Goal: Find specific page/section: Find specific page/section

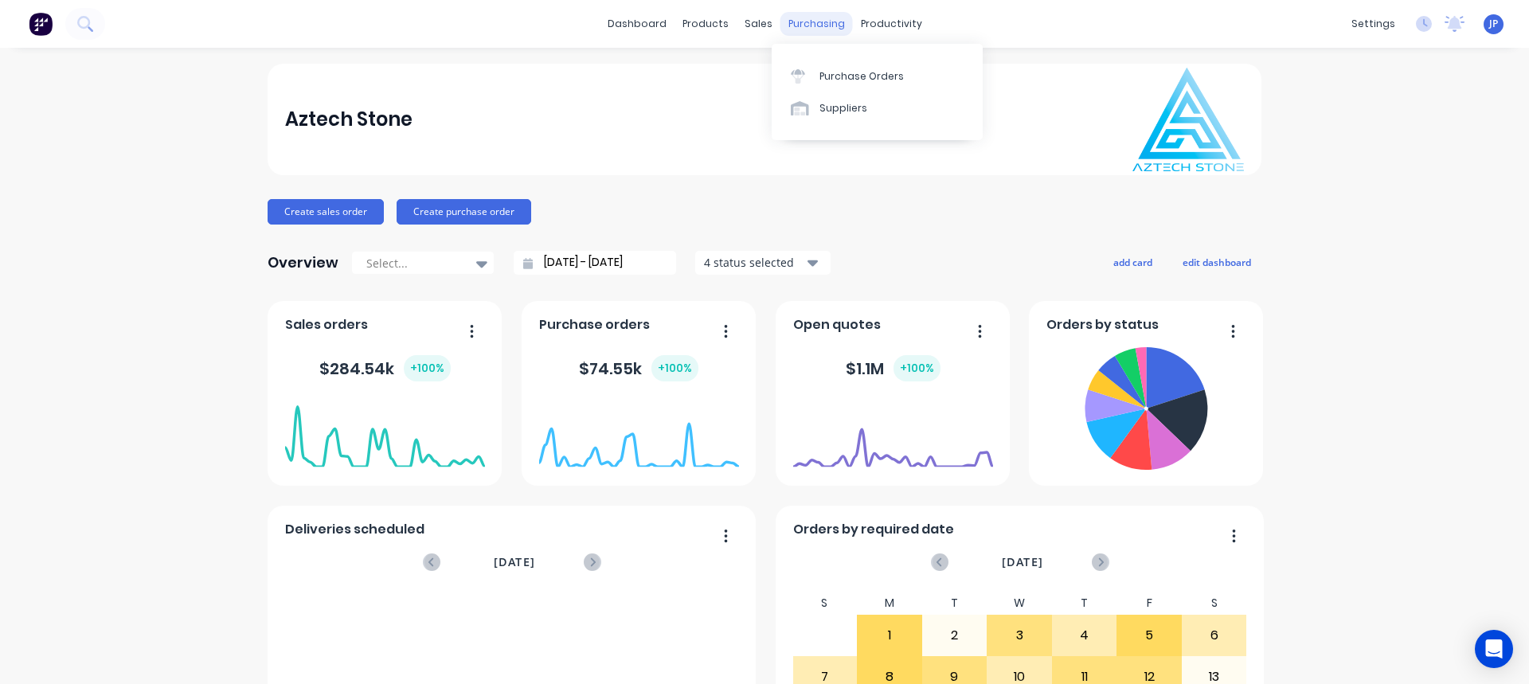
click at [814, 18] on div "purchasing" at bounding box center [817, 24] width 72 height 24
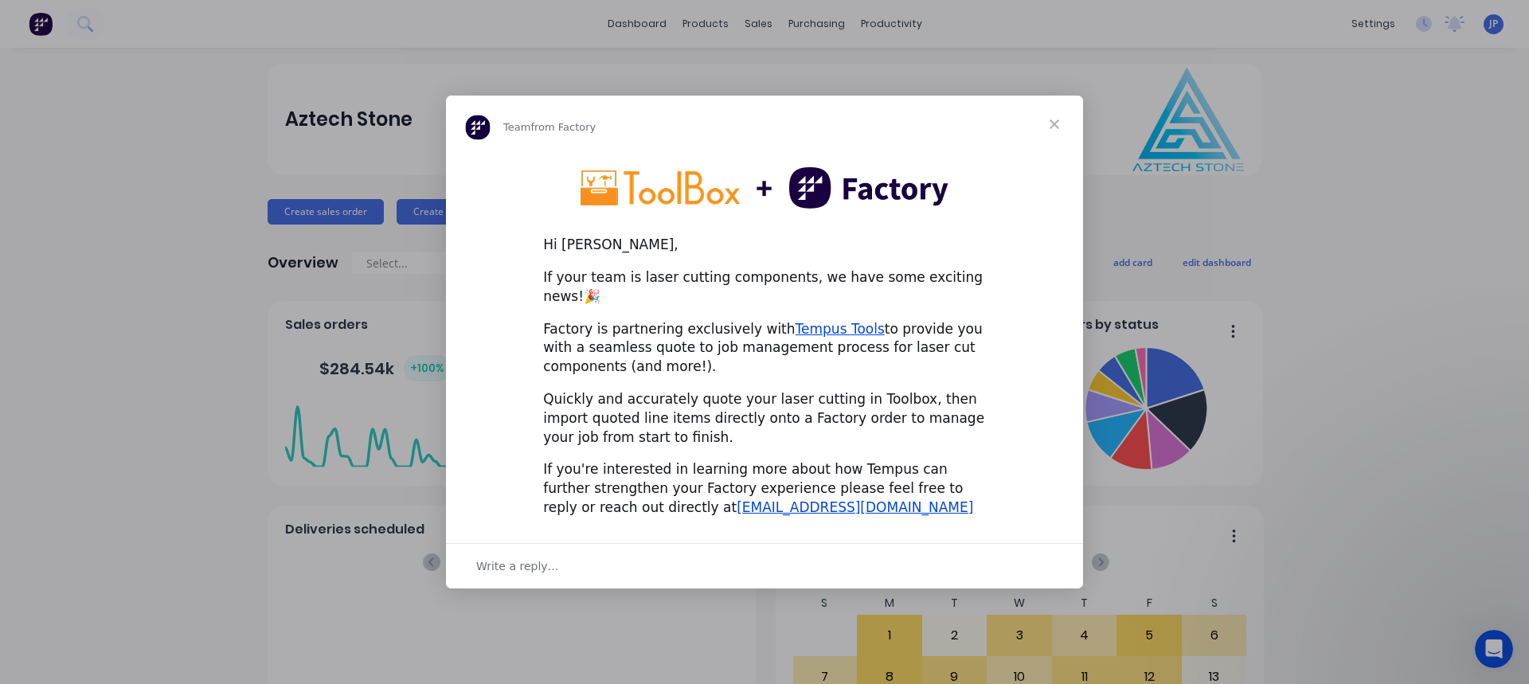
click at [1059, 136] on span "Close" at bounding box center [1054, 124] width 57 height 57
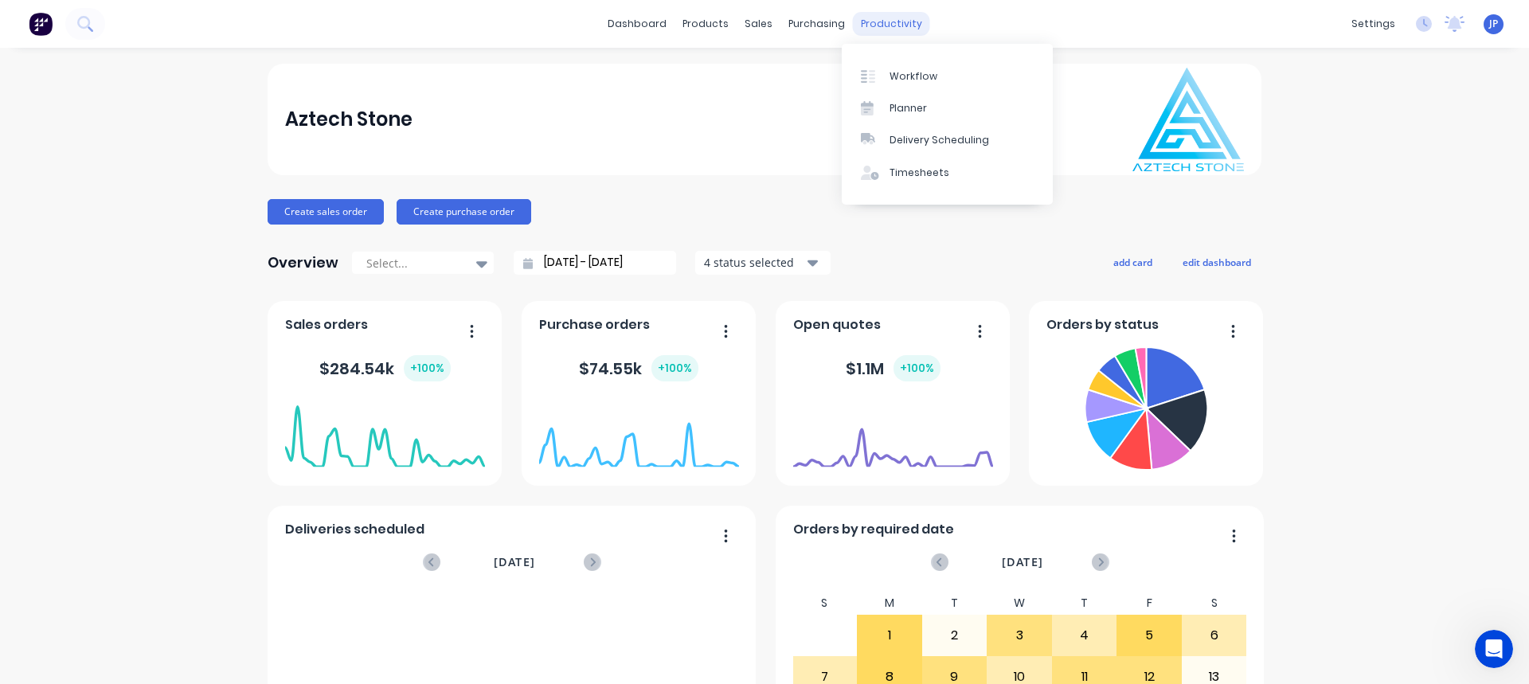
click at [882, 17] on div "productivity" at bounding box center [891, 24] width 77 height 24
click at [925, 108] on div "Planner" at bounding box center [908, 108] width 37 height 14
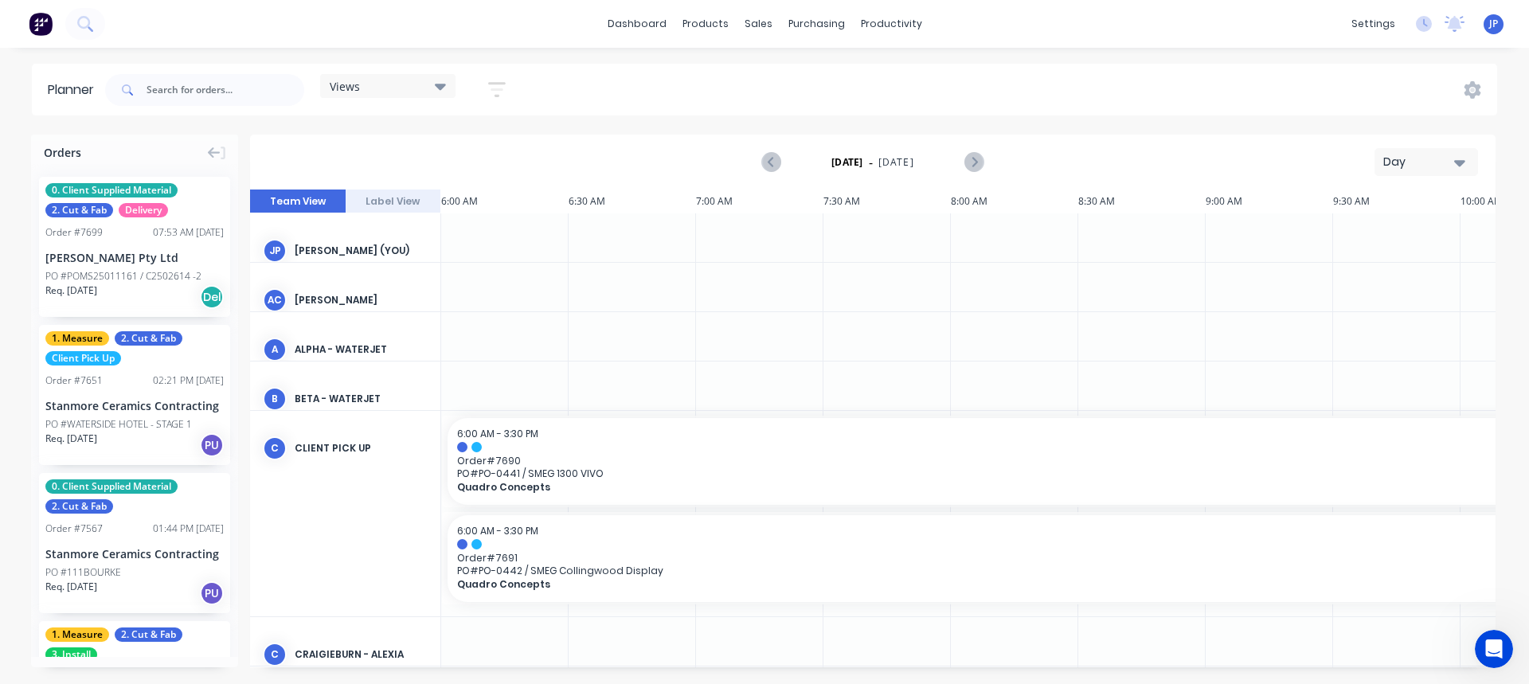
scroll to position [0, 765]
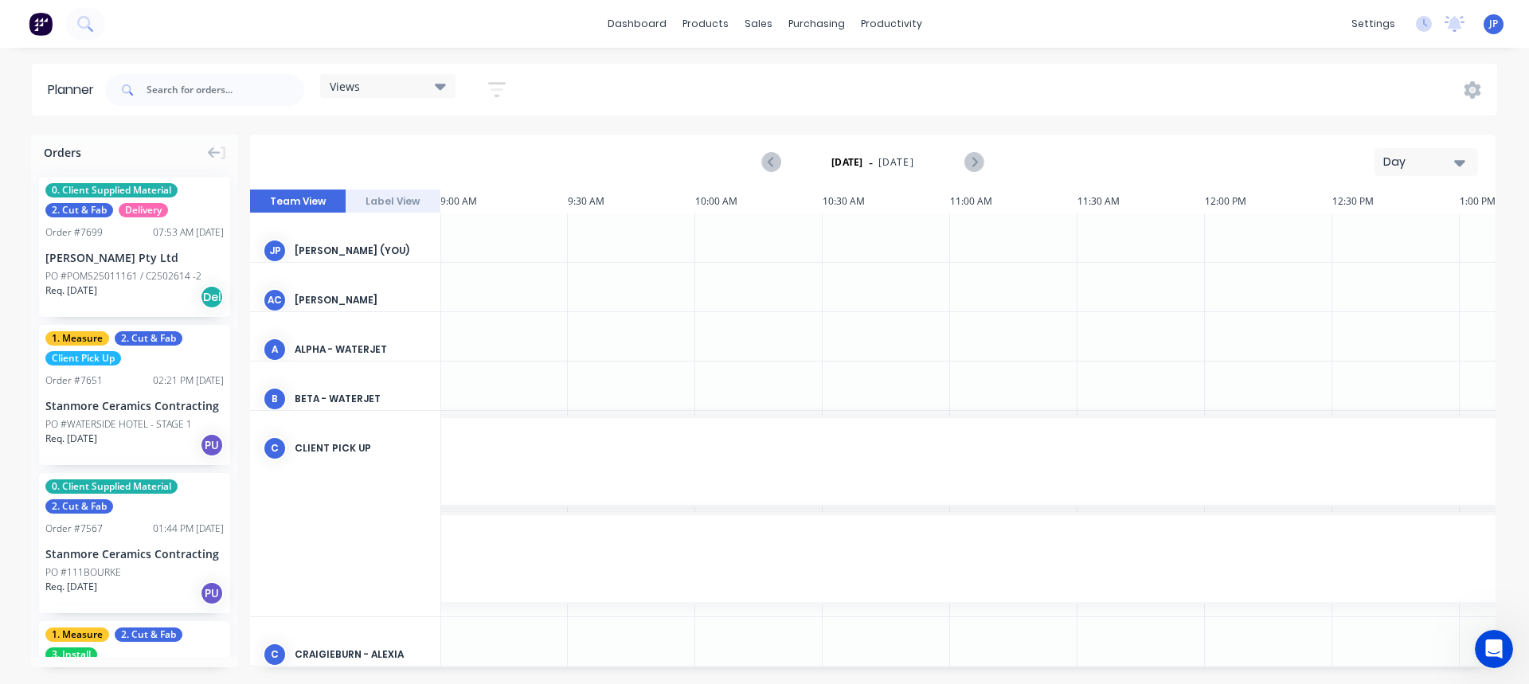
click at [446, 81] on icon at bounding box center [440, 86] width 11 height 18
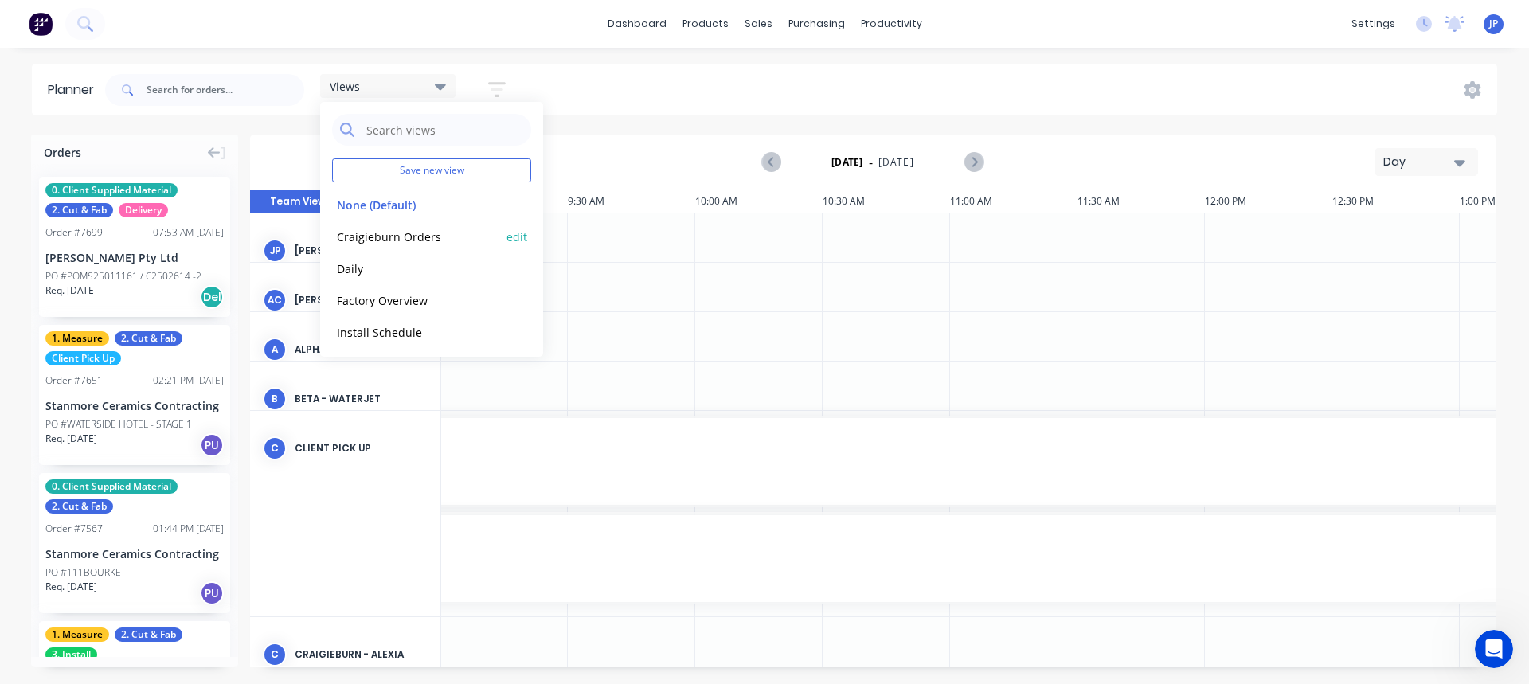
click at [405, 237] on button "Craigieburn Orders" at bounding box center [417, 236] width 170 height 18
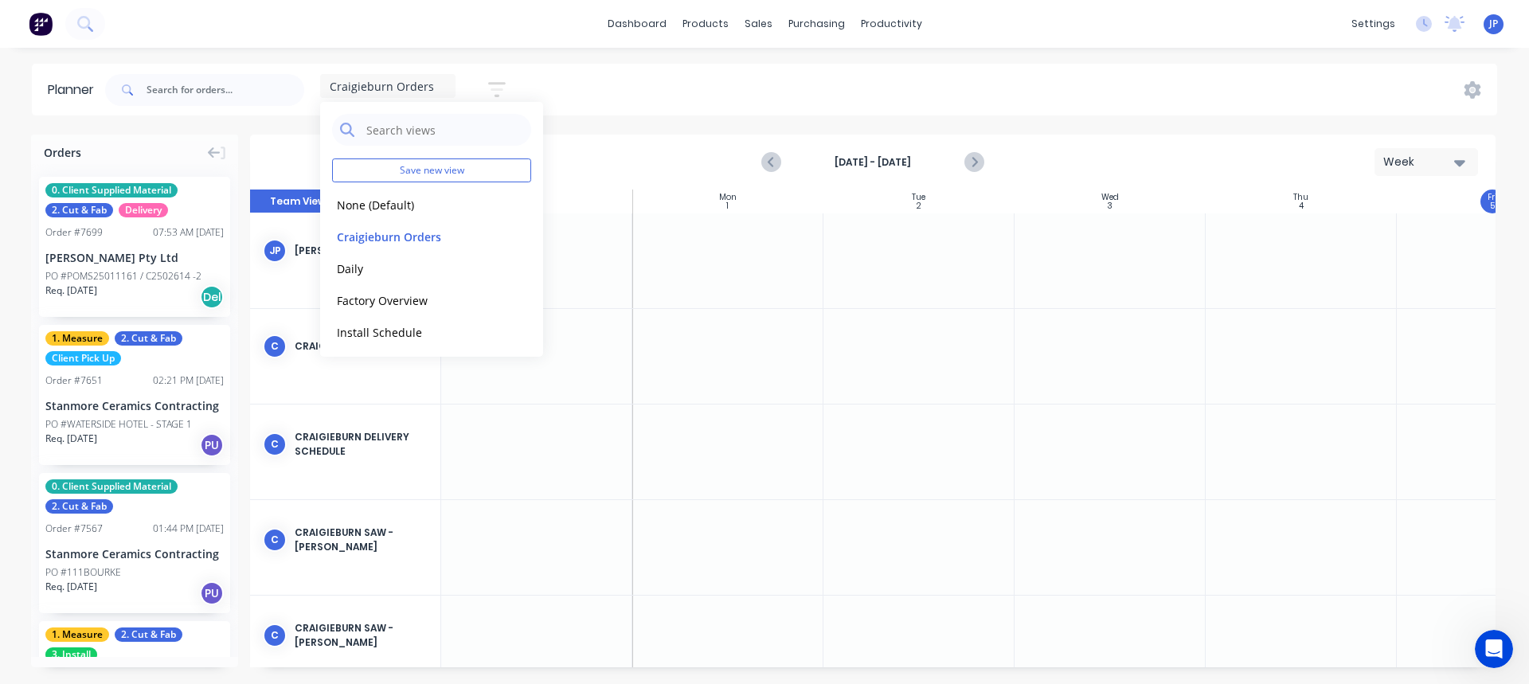
scroll to position [0, 1]
click at [636, 80] on div "Craigieburn Orders Save new view None (Default) edit Craigieburn Orders edit Da…" at bounding box center [799, 90] width 1395 height 48
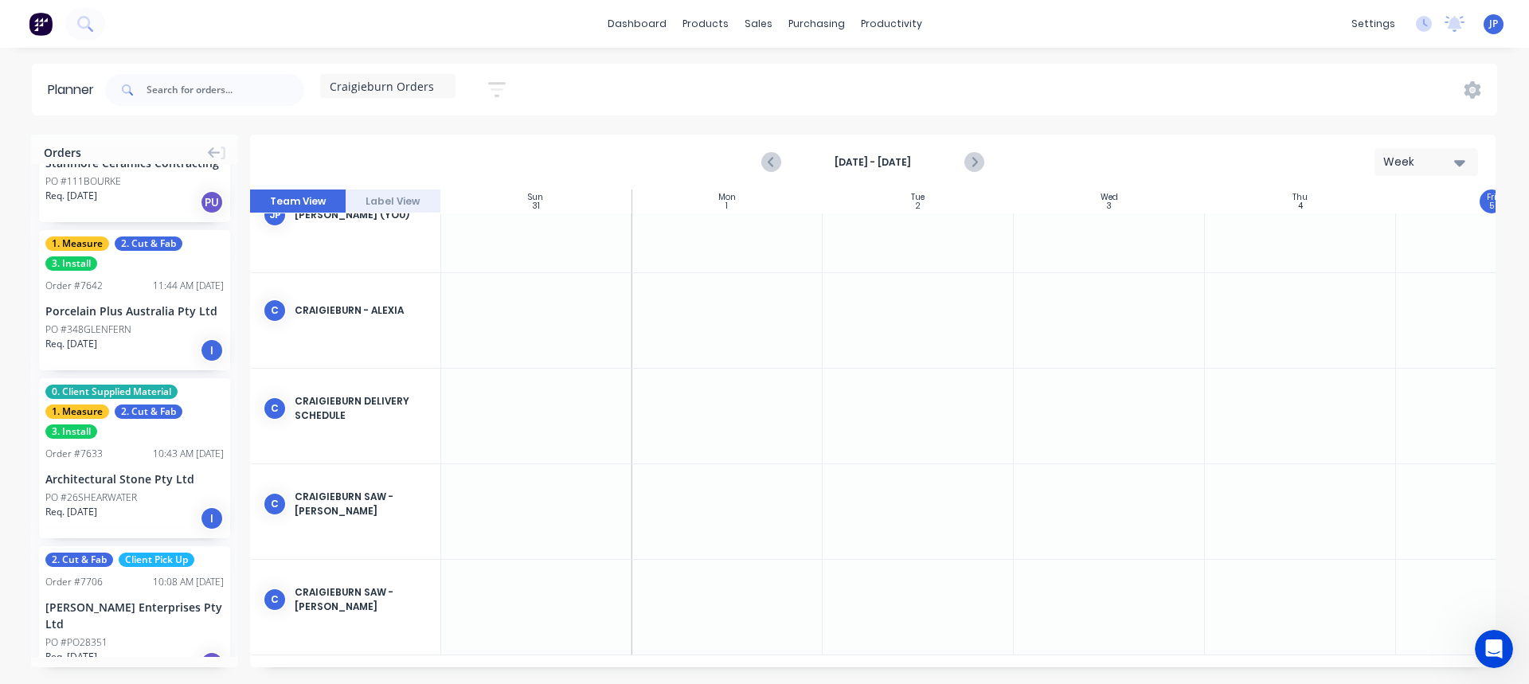
scroll to position [0, 0]
